Goal: Use online tool/utility: Utilize a website feature to perform a specific function

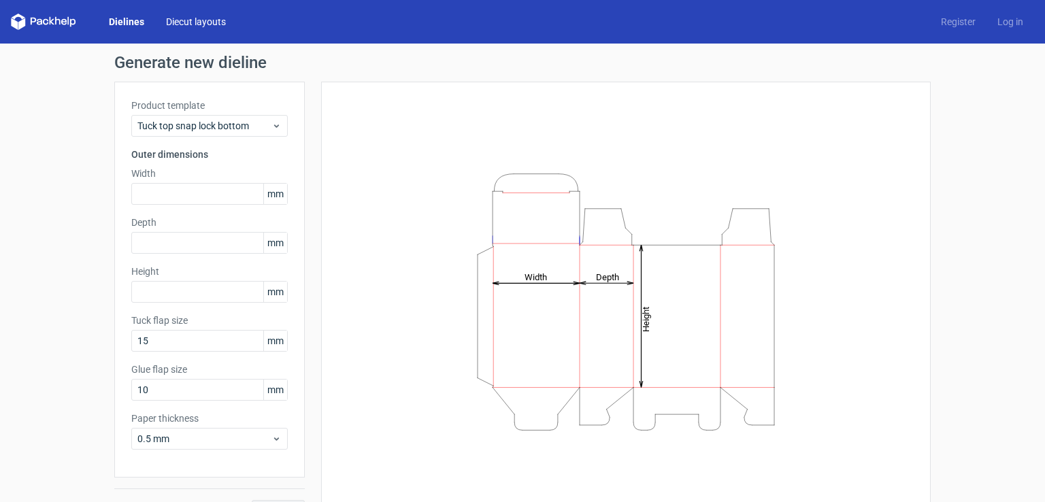
click at [188, 20] on link "Diecut layouts" at bounding box center [196, 22] width 82 height 14
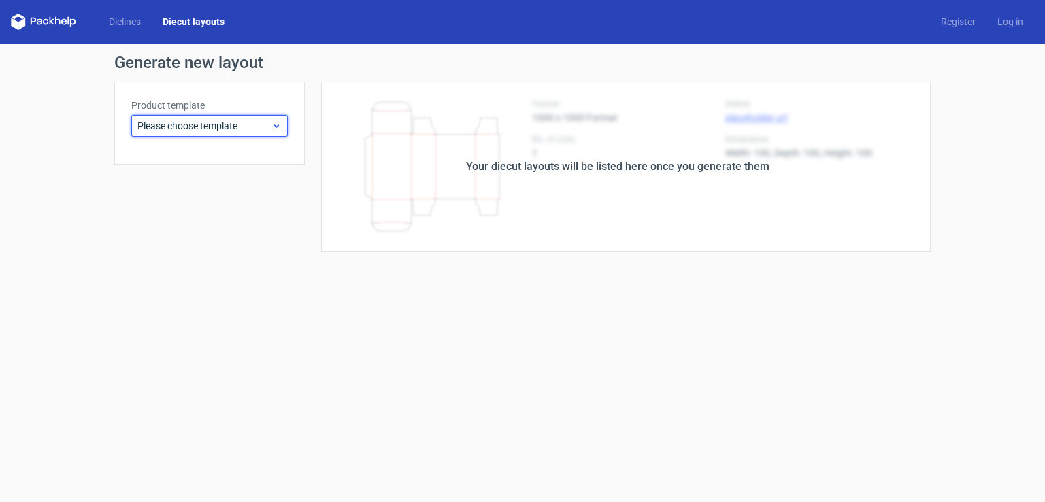
click at [234, 129] on span "Please choose template" at bounding box center [204, 126] width 134 height 14
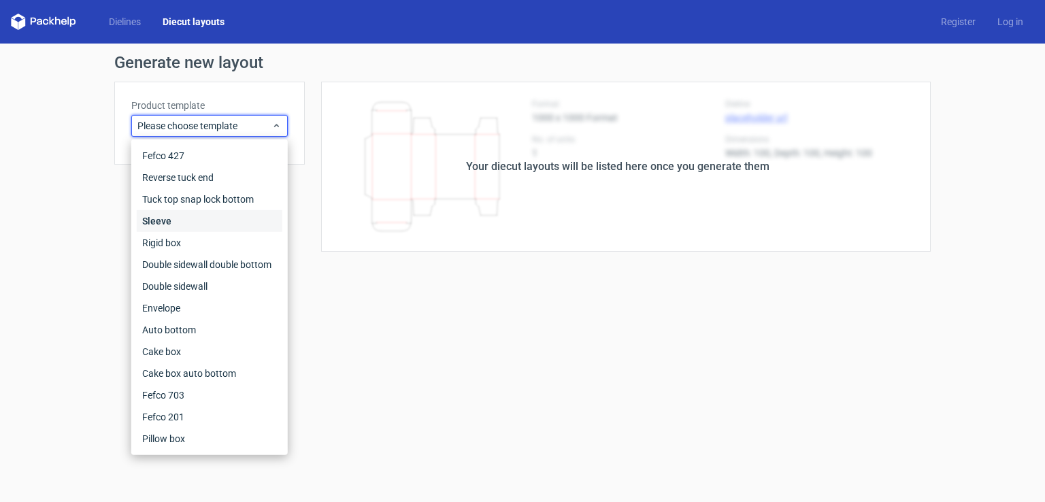
click at [219, 226] on div "Sleeve" at bounding box center [210, 221] width 146 height 22
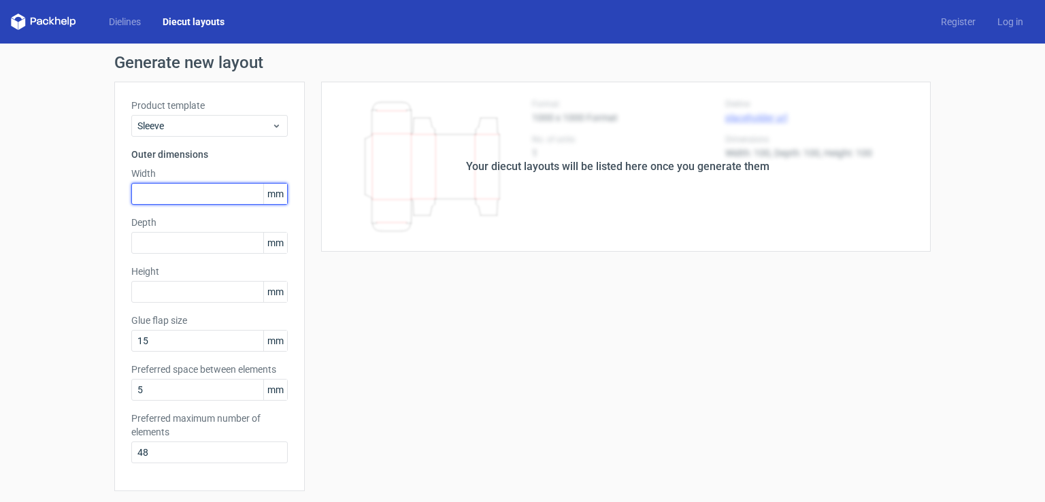
click at [227, 199] on input "text" at bounding box center [209, 194] width 156 height 22
type input "333"
click at [200, 236] on input "text" at bounding box center [209, 243] width 156 height 22
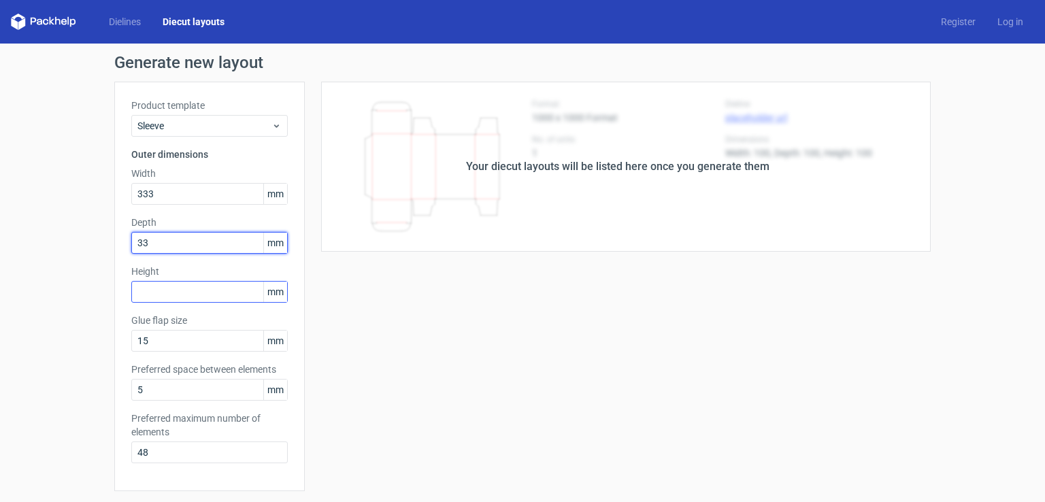
type input "33"
click at [188, 284] on input "text" at bounding box center [209, 292] width 156 height 22
type input "33"
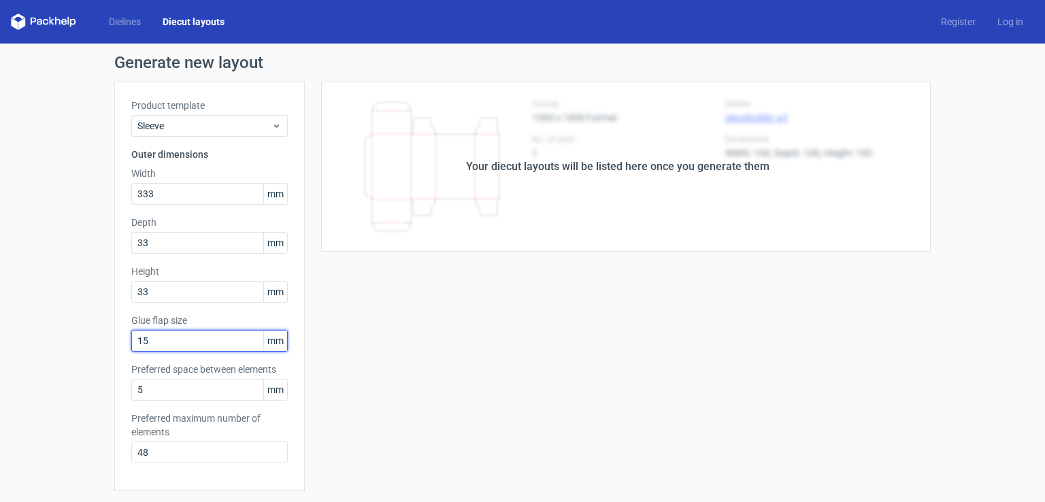
click at [176, 341] on input "15" at bounding box center [209, 341] width 156 height 22
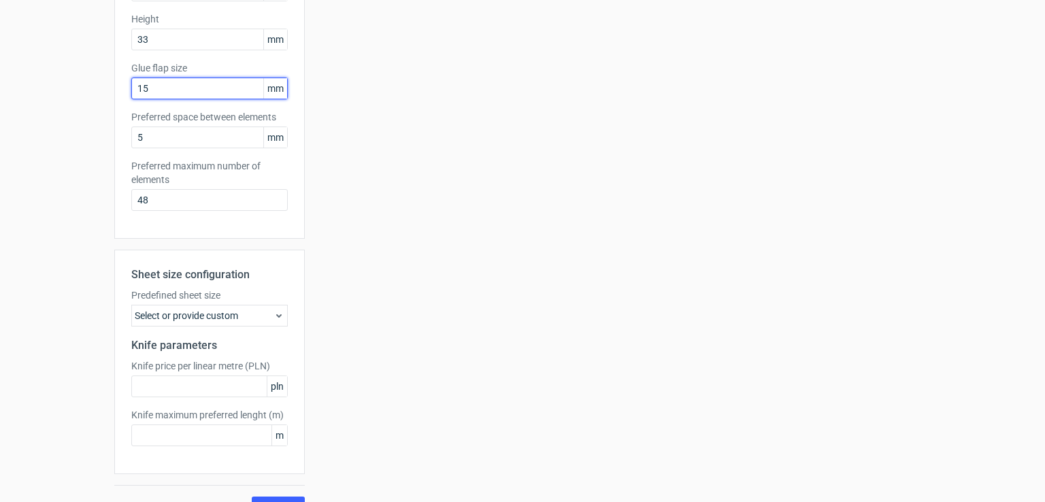
scroll to position [279, 0]
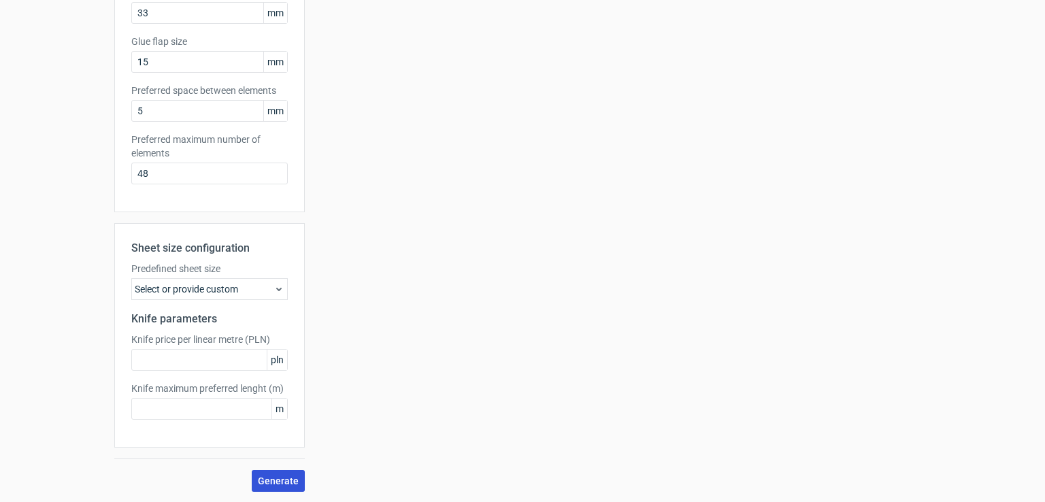
click at [283, 476] on span "Generate" at bounding box center [278, 481] width 41 height 10
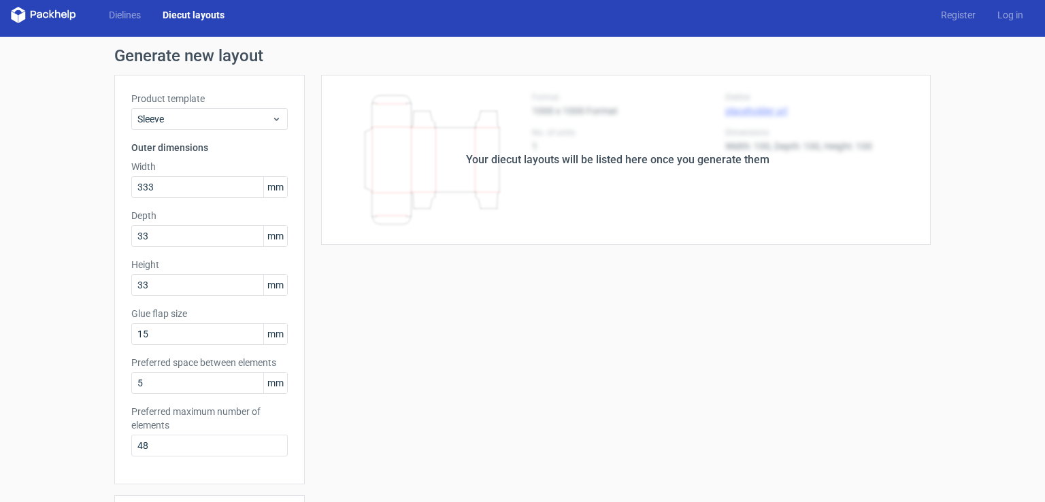
scroll to position [0, 0]
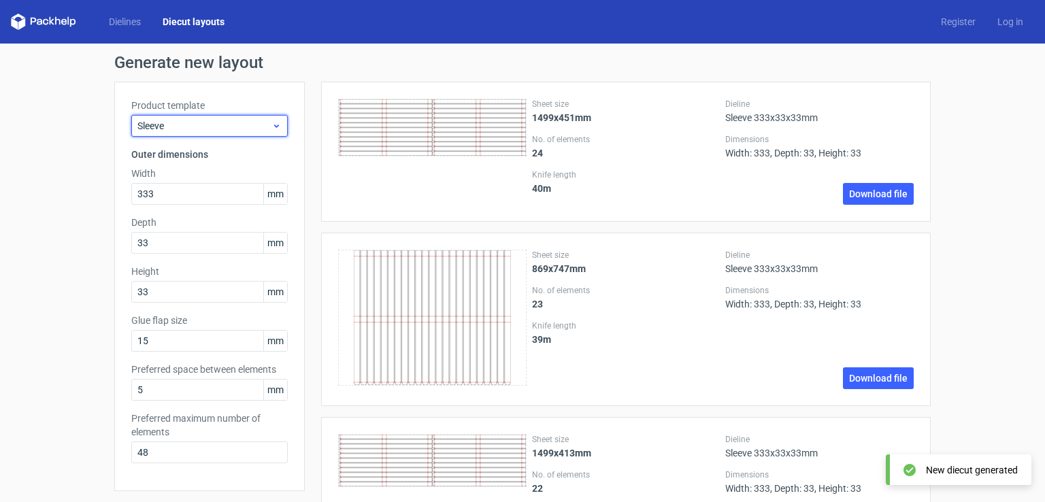
click at [223, 117] on div "Sleeve" at bounding box center [209, 126] width 156 height 22
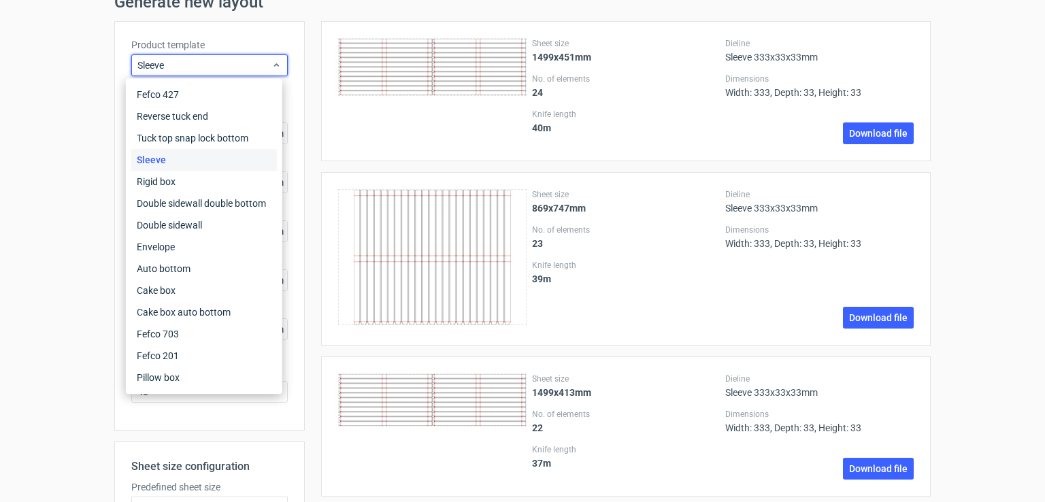
scroll to position [136, 0]
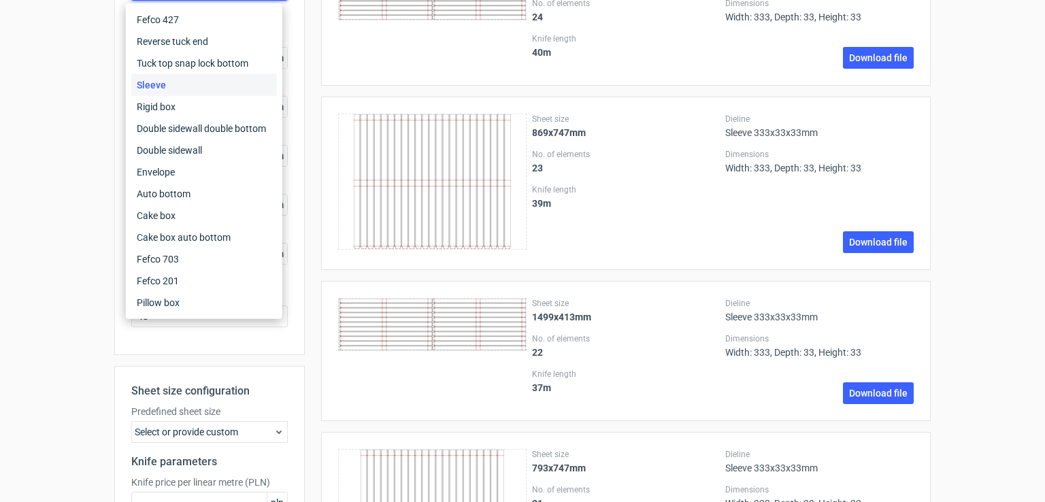
click at [190, 315] on div "Fefco 427 Reverse tuck end Tuck top snap lock bottom Sleeve Rigid box Double si…" at bounding box center [204, 161] width 156 height 316
click at [188, 301] on div "Pillow box" at bounding box center [204, 303] width 146 height 22
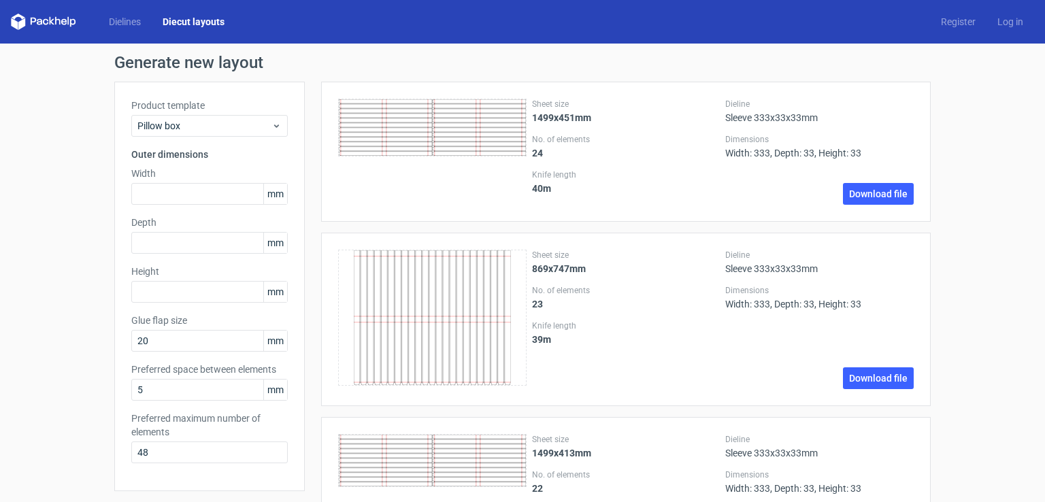
click at [117, 14] on div "Dielines Diecut layouts" at bounding box center [123, 22] width 224 height 16
click at [127, 22] on link "Dielines" at bounding box center [125, 22] width 54 height 14
